Goal: Information Seeking & Learning: Learn about a topic

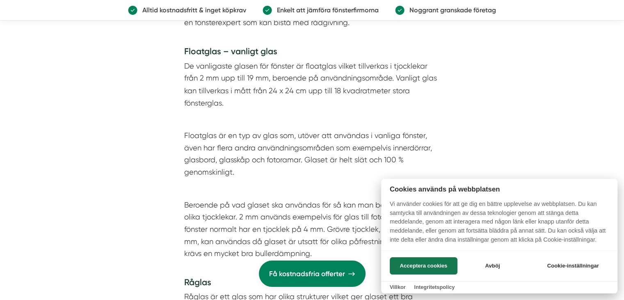
scroll to position [1467, 0]
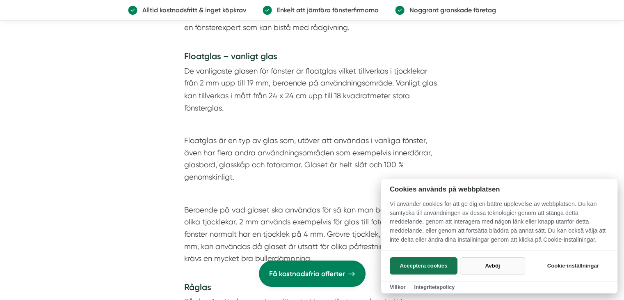
click at [492, 261] on button "Avböj" at bounding box center [492, 265] width 65 height 17
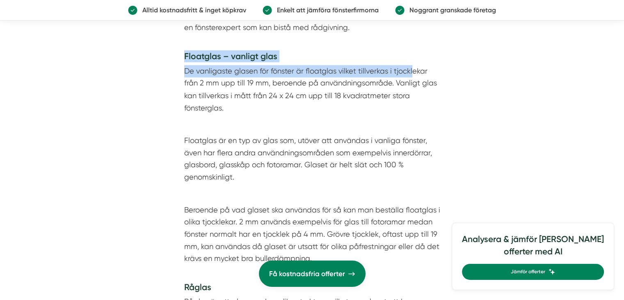
drag, startPoint x: 185, startPoint y: 56, endPoint x: 412, endPoint y: 64, distance: 226.7
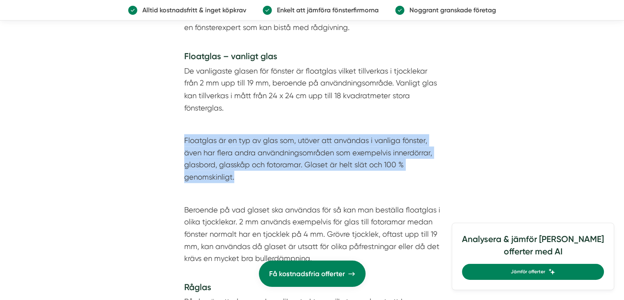
drag, startPoint x: 184, startPoint y: 138, endPoint x: 438, endPoint y: 176, distance: 257.3
click at [438, 176] on p "Floatglas är en typ av glas som, utöver att användas i vanliga fönster, även ha…" at bounding box center [312, 158] width 256 height 49
copy p "Floatglas är en typ av glas som, utöver att användas i vanliga fönster, även ha…"
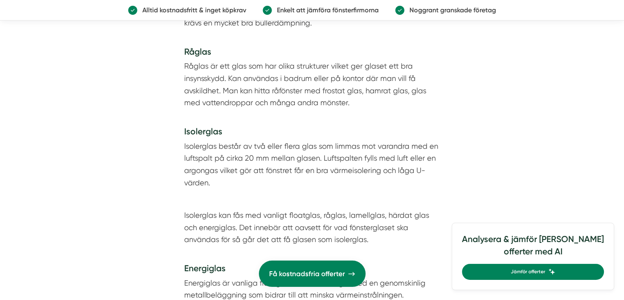
scroll to position [1712, 0]
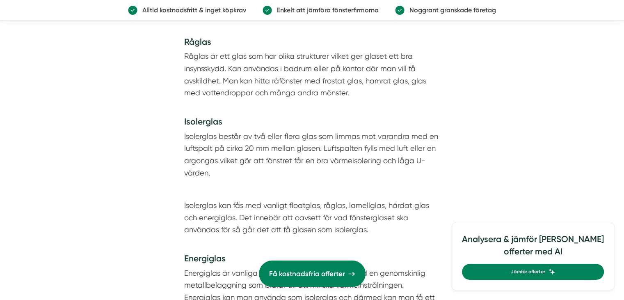
click at [184, 133] on p "Isolerglas består av två eller flera glas som limmas mot varandra med en luftsp…" at bounding box center [312, 154] width 256 height 49
drag, startPoint x: 185, startPoint y: 134, endPoint x: 213, endPoint y: 140, distance: 28.6
click at [220, 140] on p "Isolerglas består av två eller flera glas som limmas mot varandra med en luftsp…" at bounding box center [312, 154] width 256 height 49
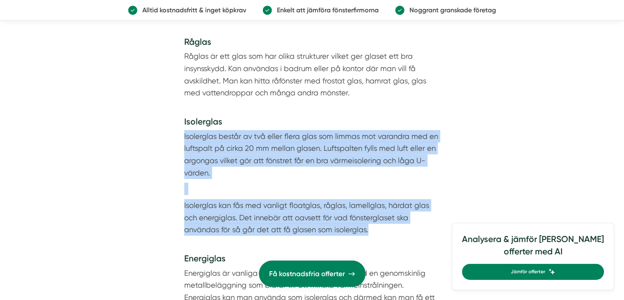
drag, startPoint x: 184, startPoint y: 134, endPoint x: 435, endPoint y: 231, distance: 269.1
copy div "Isolerglas består av två eller flera glas som limmas mot varandra med en luftsp…"
